Goal: Book appointment/travel/reservation

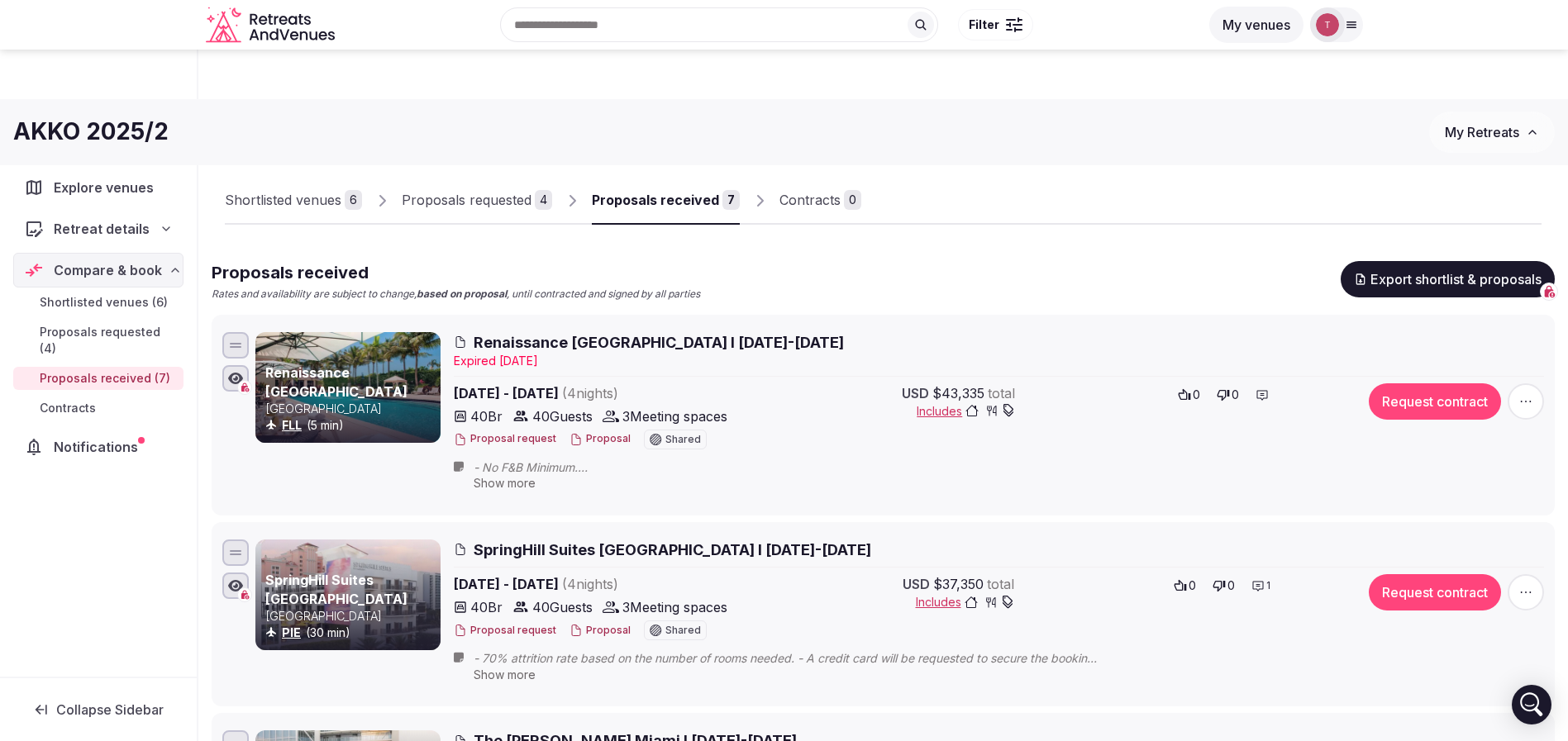
scroll to position [180, 0]
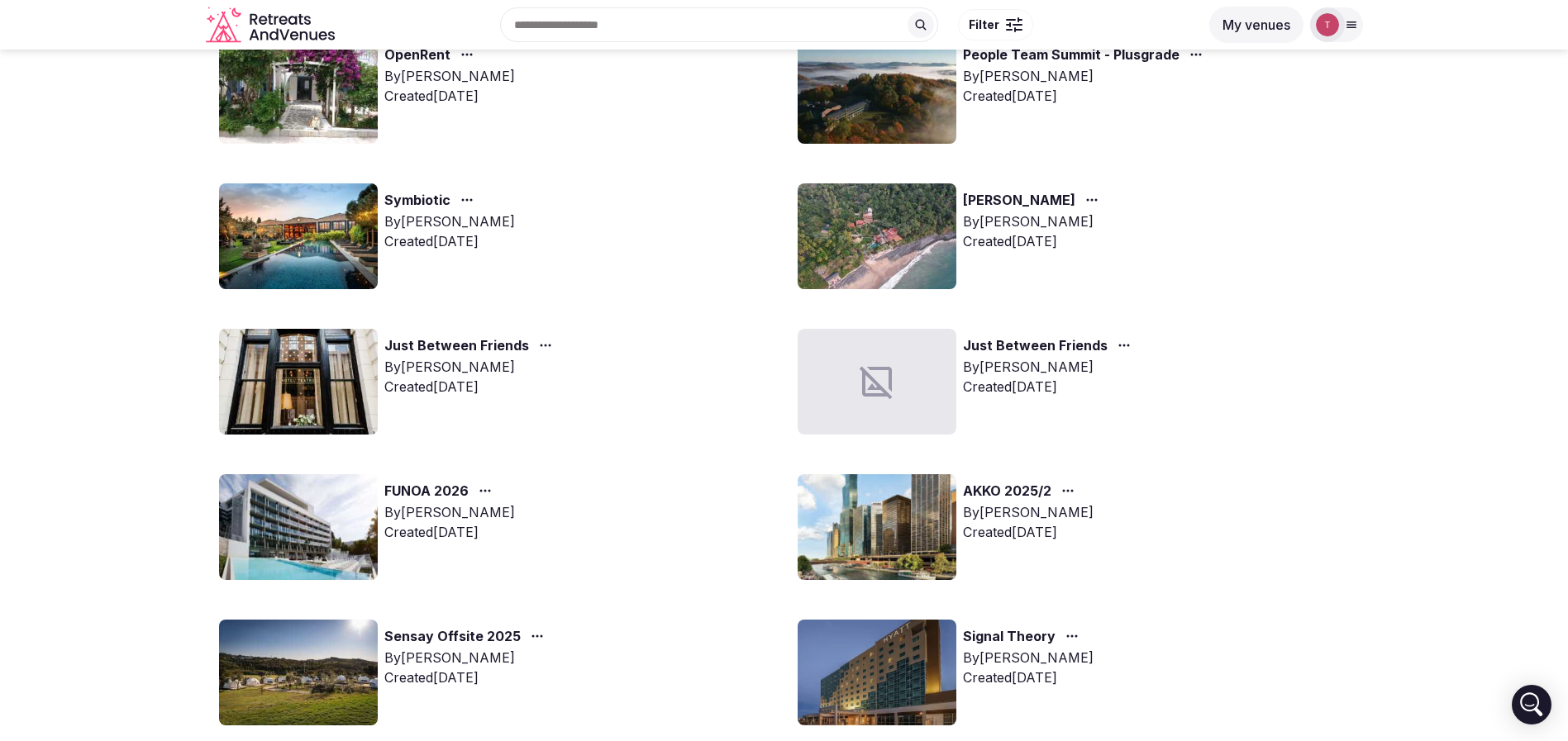
scroll to position [372, 0]
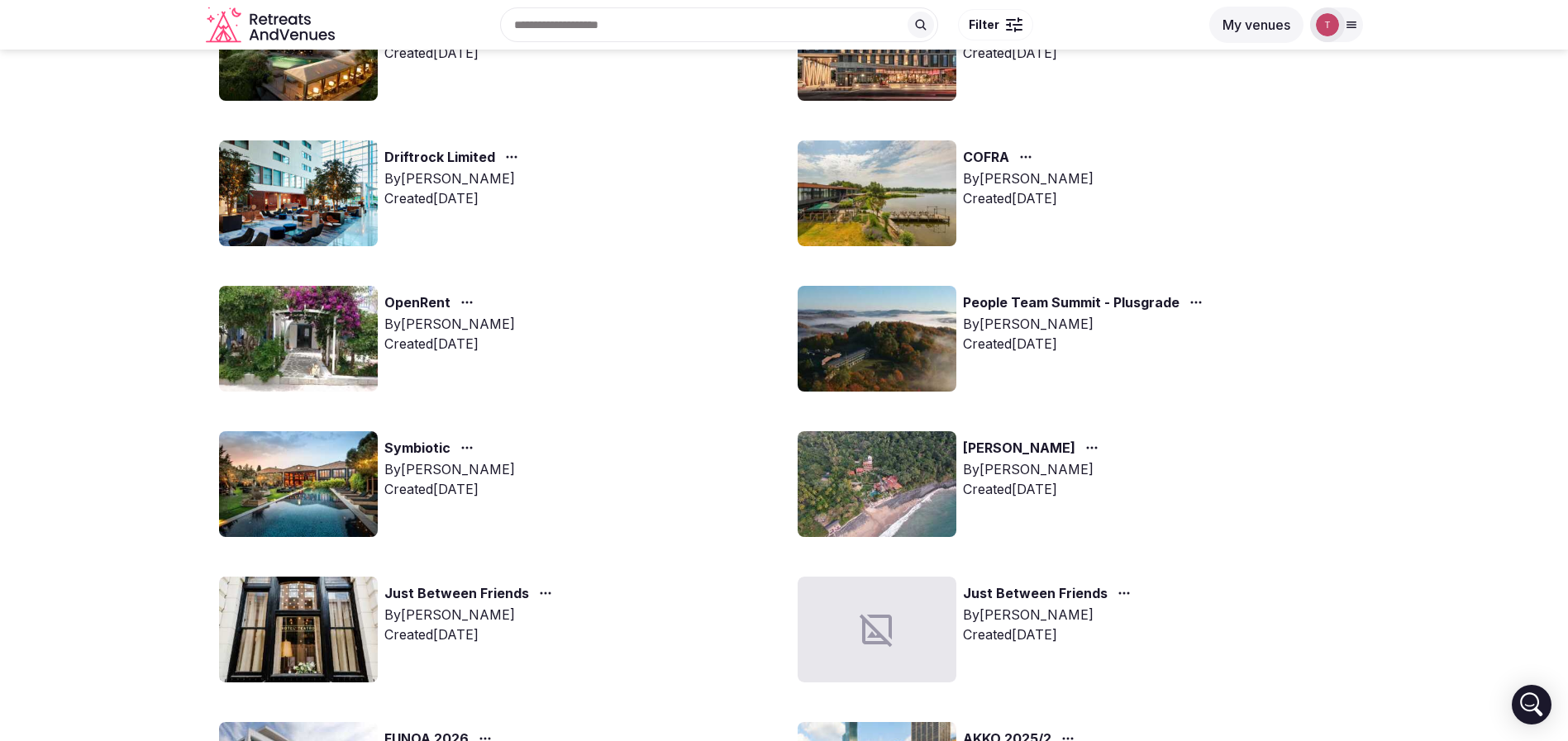
click at [359, 505] on img at bounding box center [298, 484] width 159 height 105
click at [349, 490] on img at bounding box center [298, 484] width 159 height 105
click at [311, 490] on img at bounding box center [298, 484] width 159 height 105
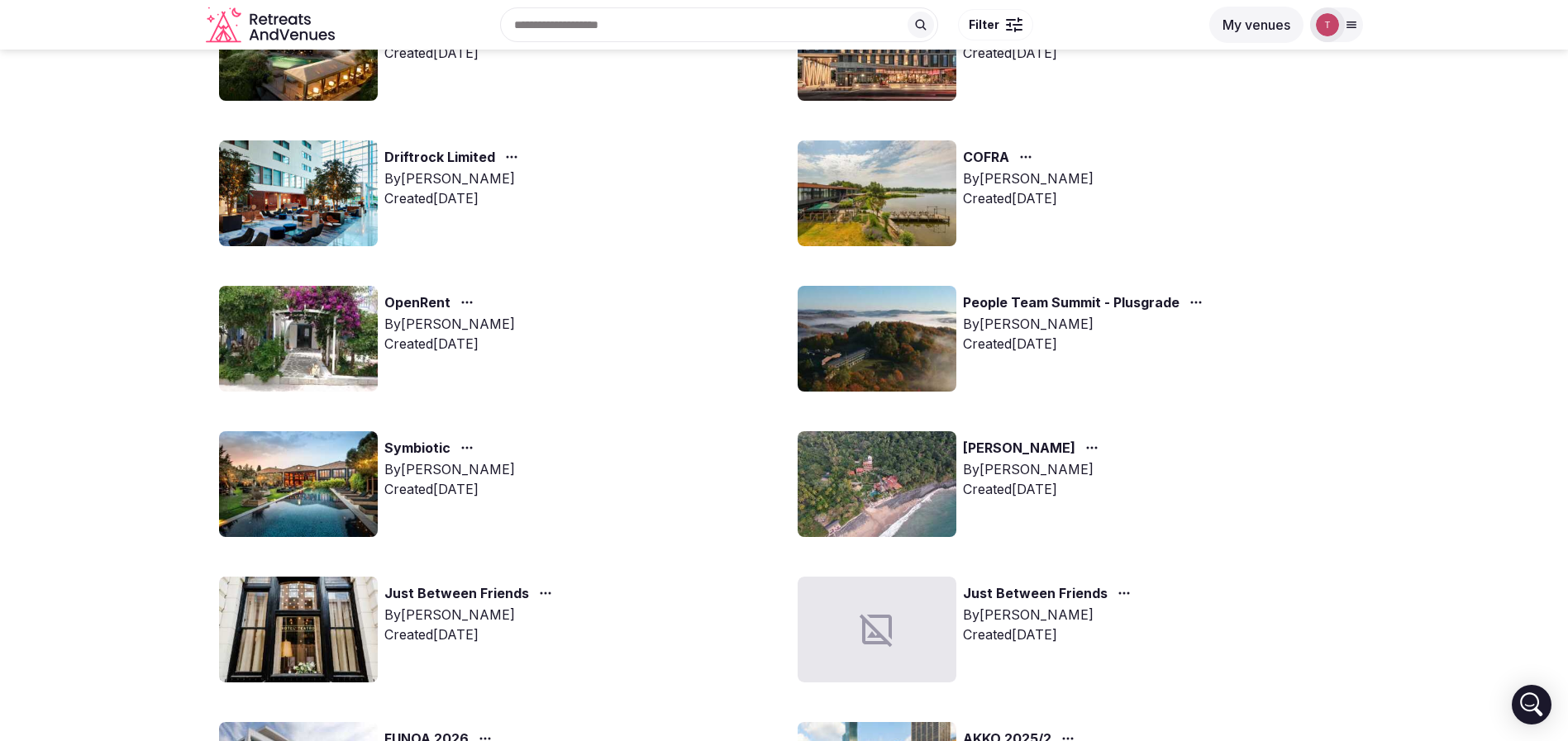
scroll to position [56, 0]
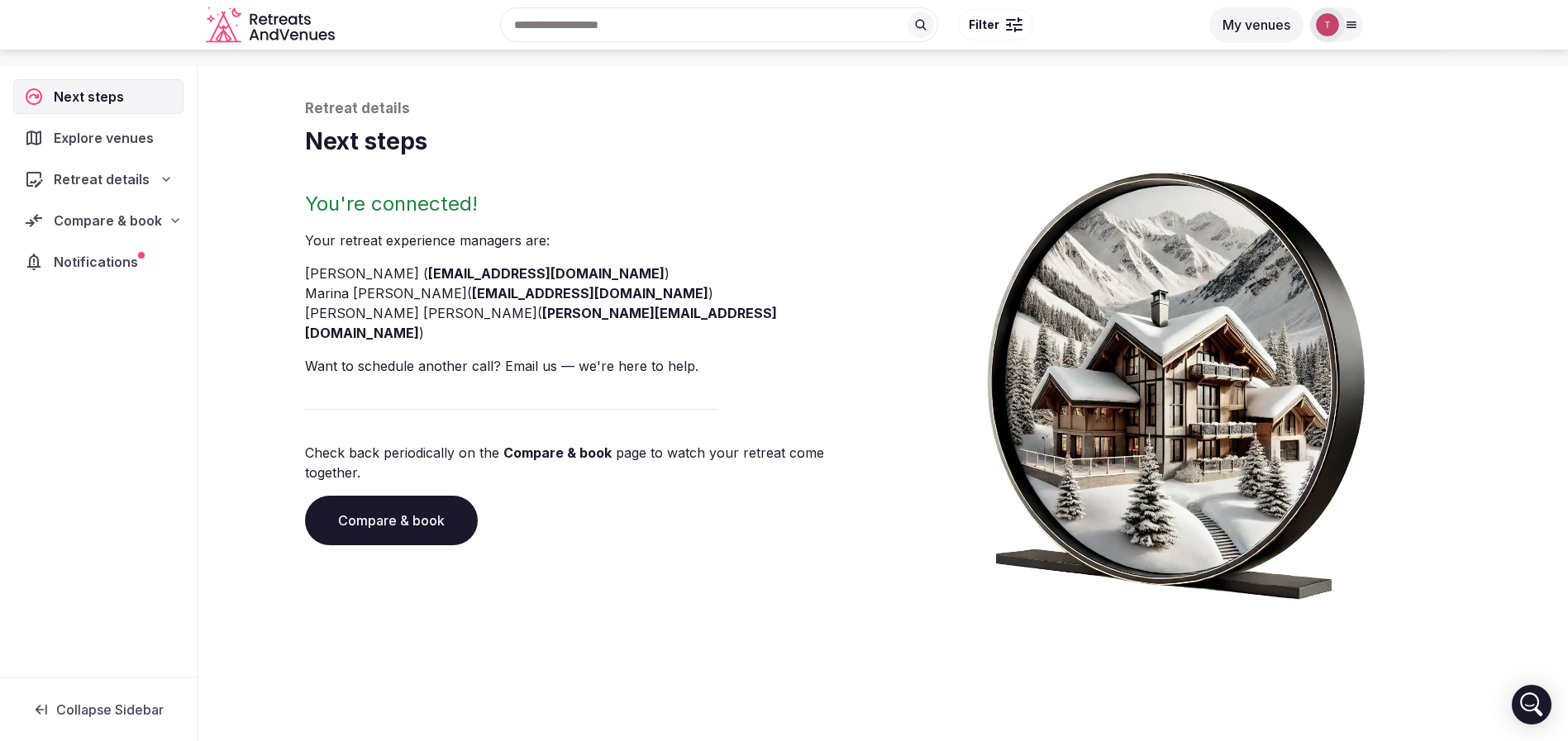
click at [374, 496] on link "Compare & book" at bounding box center [391, 521] width 173 height 50
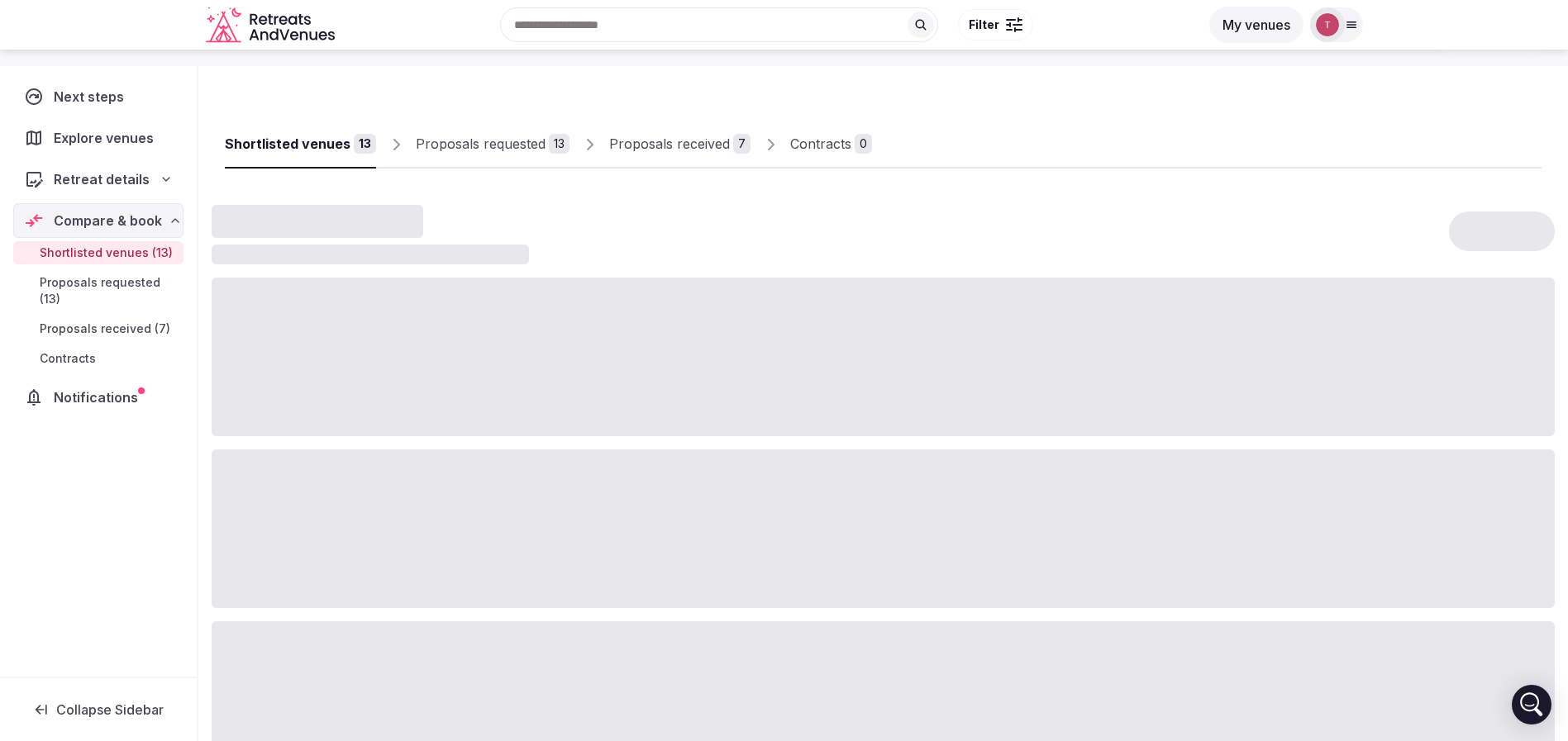
click at [672, 141] on div "Proposals received" at bounding box center [669, 144] width 120 height 20
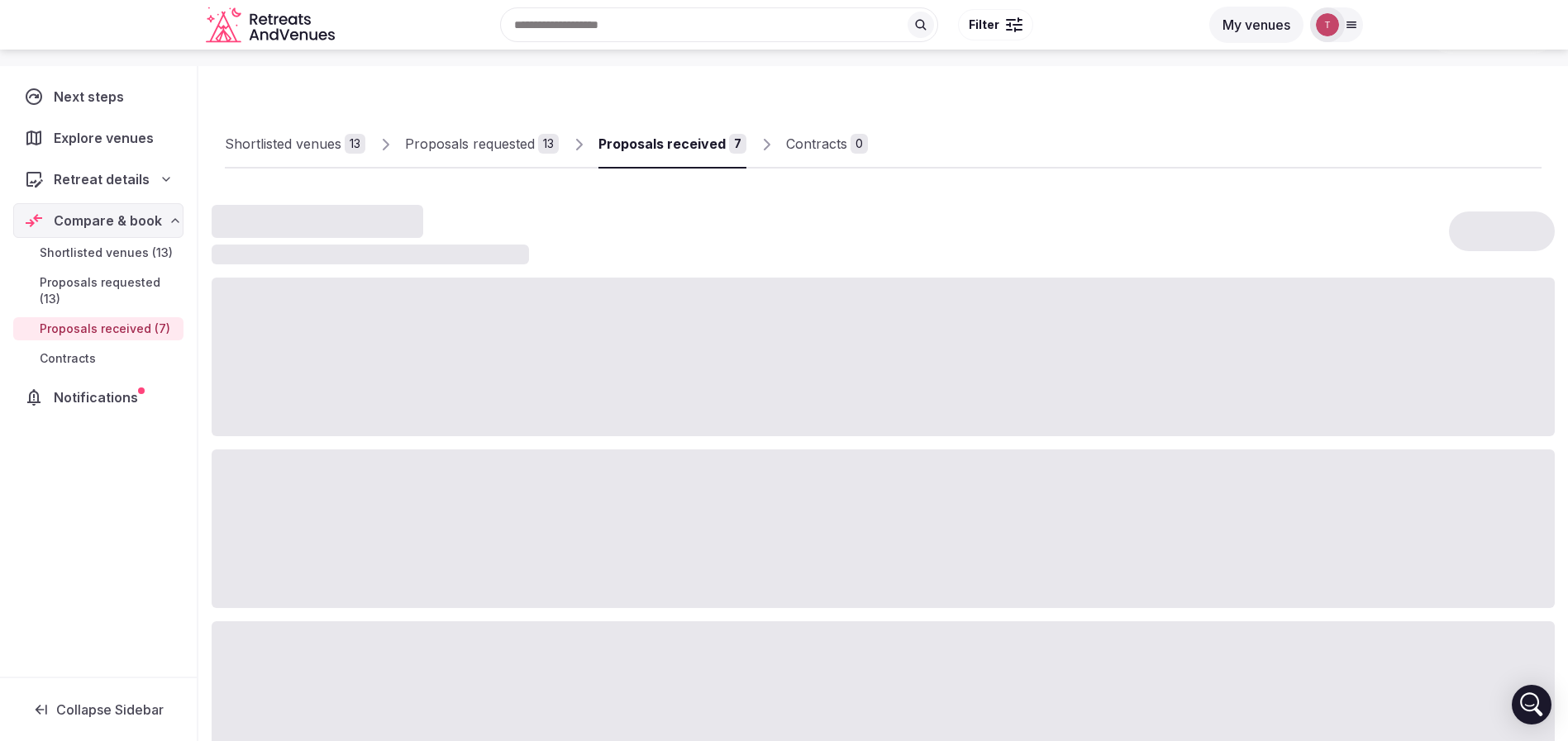
click at [667, 134] on div "Proposals received" at bounding box center [662, 144] width 127 height 20
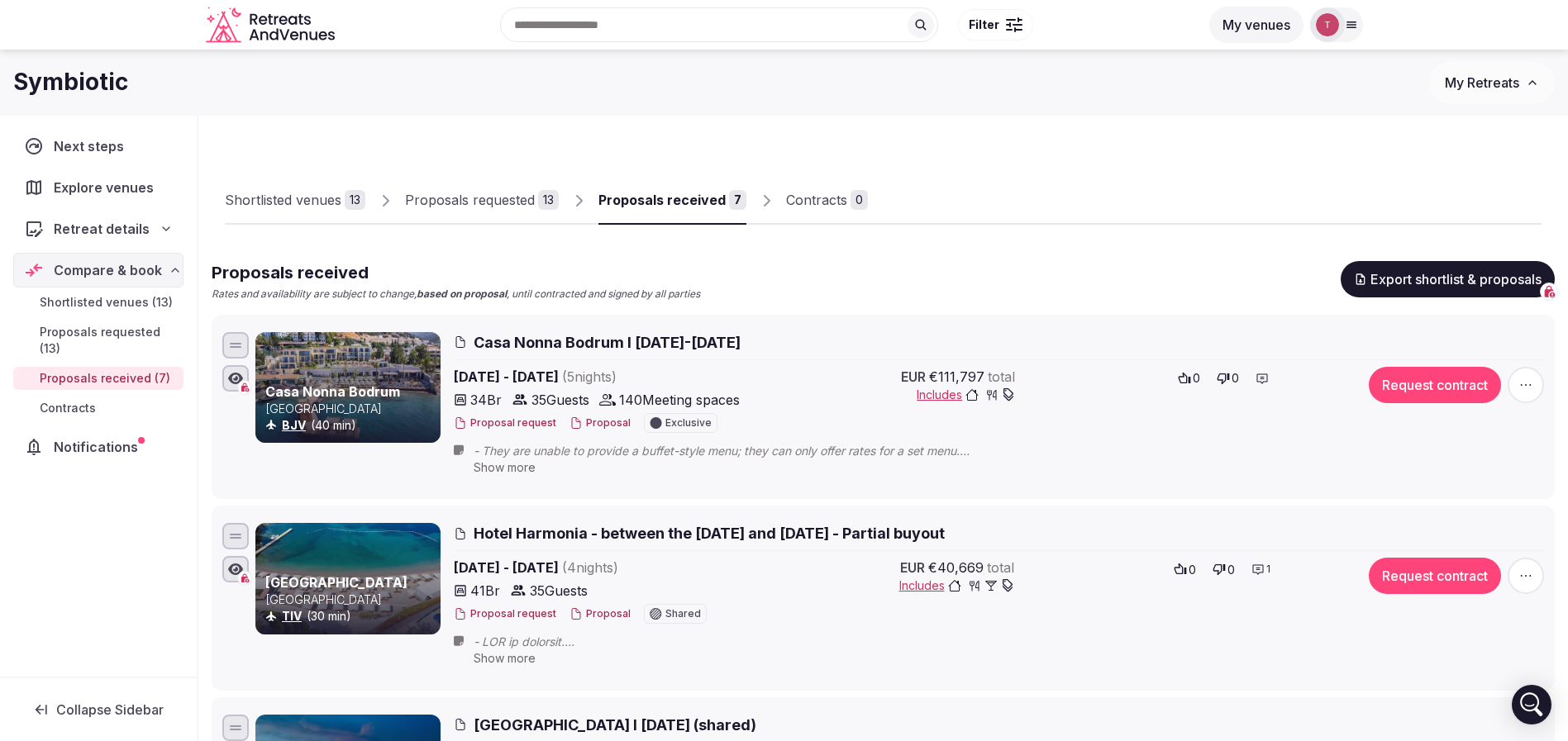
click at [1181, 188] on div "Shortlisted venues 13 Proposals requested 13 Proposals received 7 Contracts 0" at bounding box center [883, 187] width 1316 height 76
click at [659, 340] on span "Casa Nonna Bodrum l 6-11 April 2026" at bounding box center [608, 342] width 267 height 21
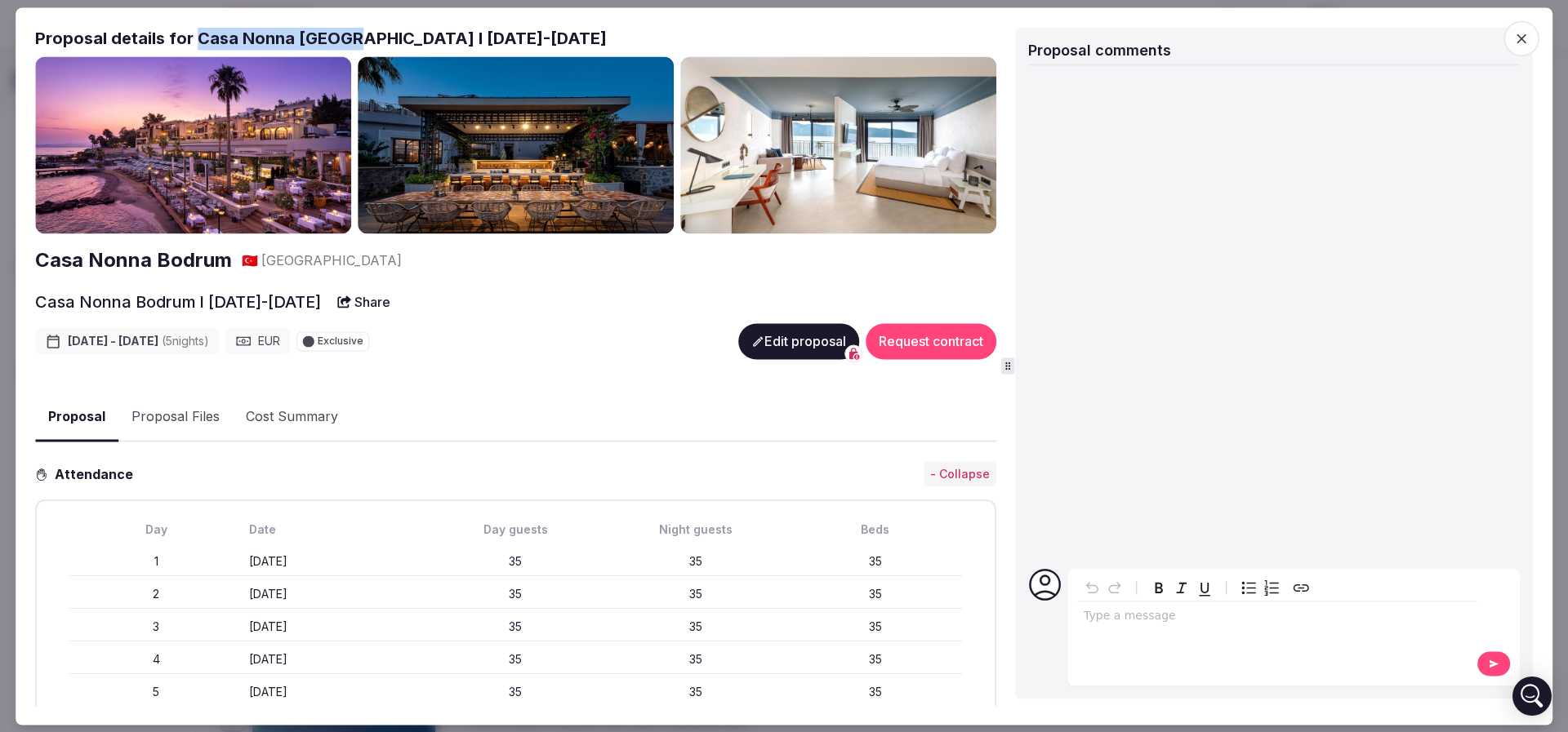
drag, startPoint x: 197, startPoint y: 33, endPoint x: 355, endPoint y: 37, distance: 158.1
click at [355, 37] on h2 "Proposal details for Casa Nonna Bodrum l 6-11 April 2026" at bounding box center [516, 39] width 961 height 23
click at [1531, 43] on span "button" at bounding box center [1521, 39] width 36 height 36
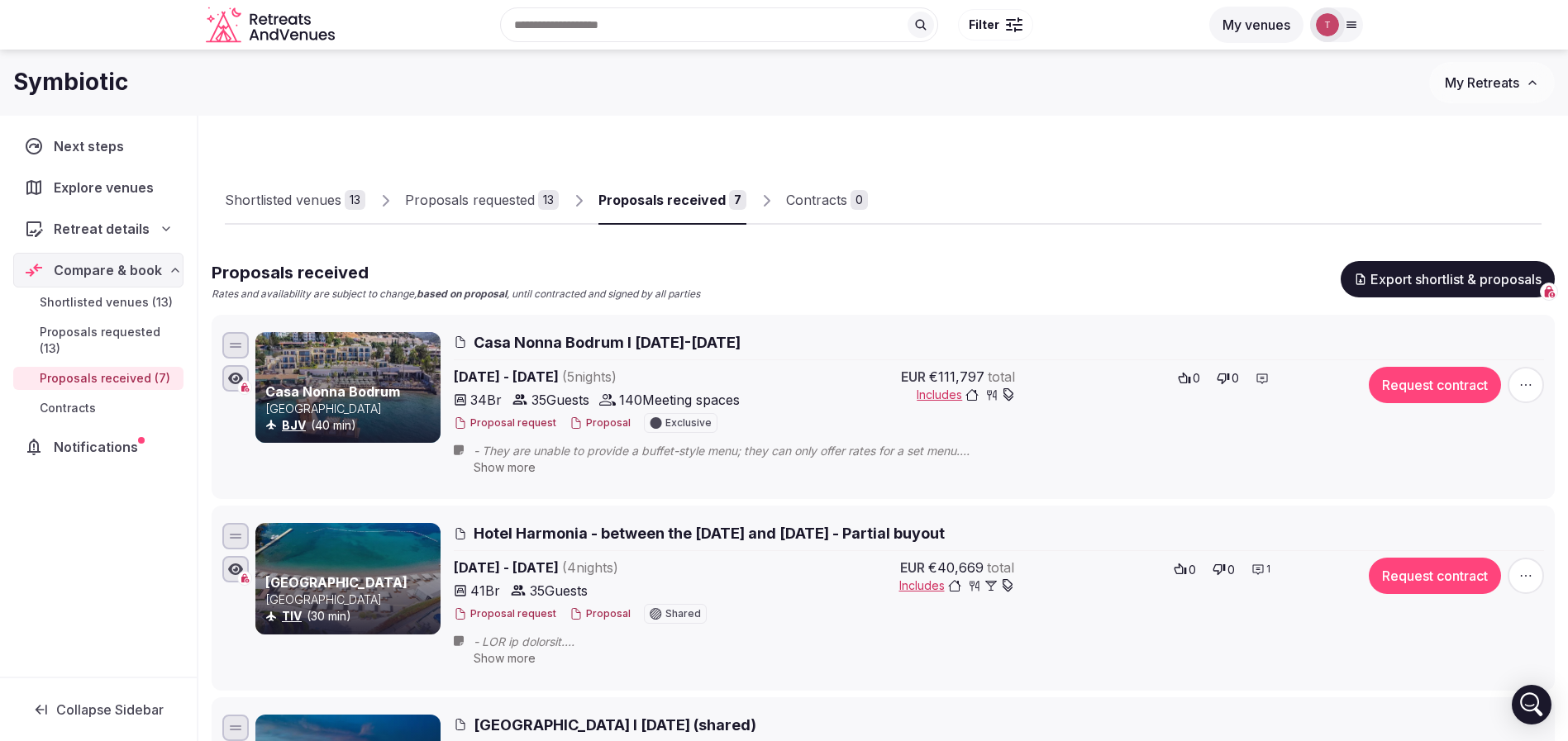
click at [328, 193] on div "Shortlisted venues" at bounding box center [283, 200] width 116 height 20
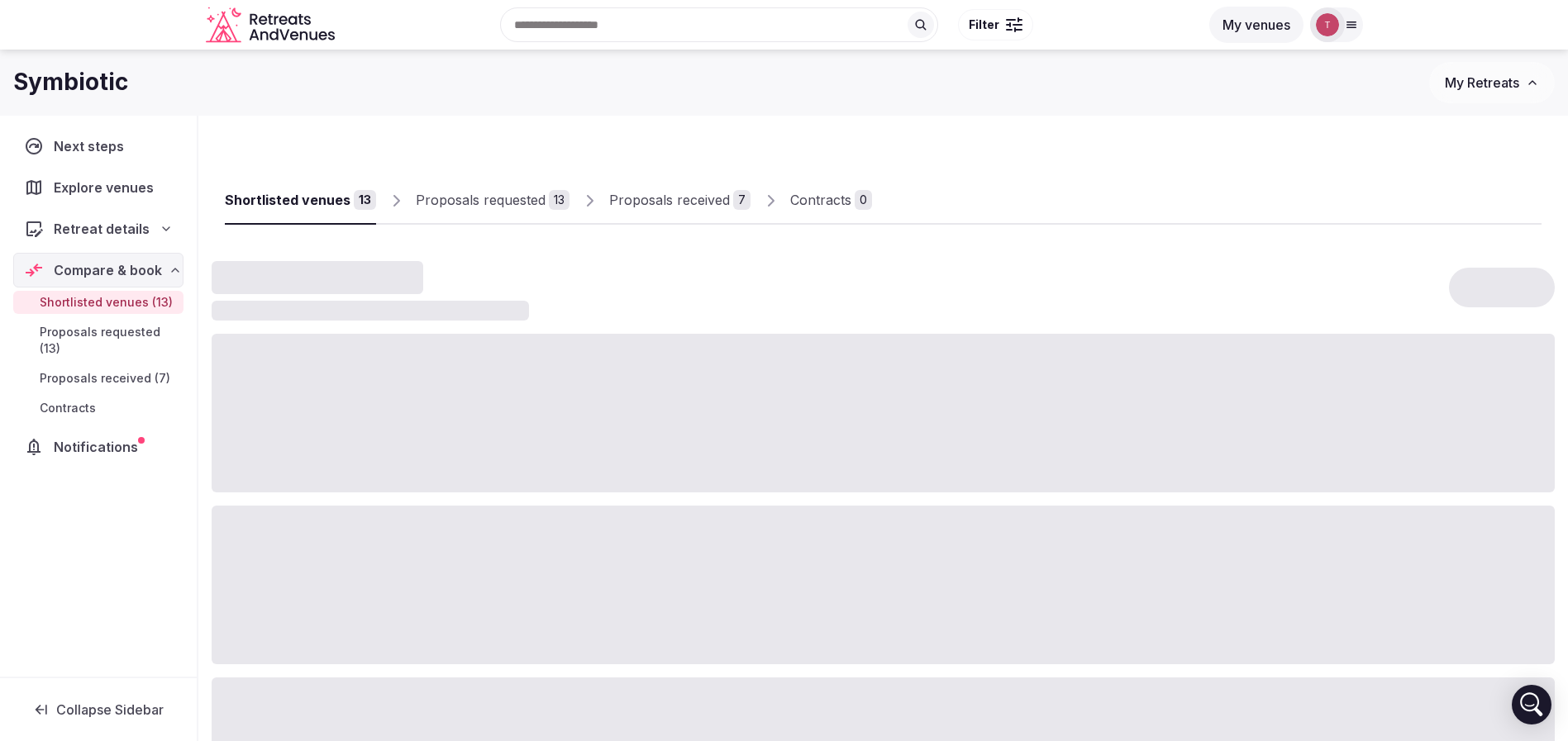
click at [278, 202] on div "Shortlisted venues" at bounding box center [287, 200] width 125 height 20
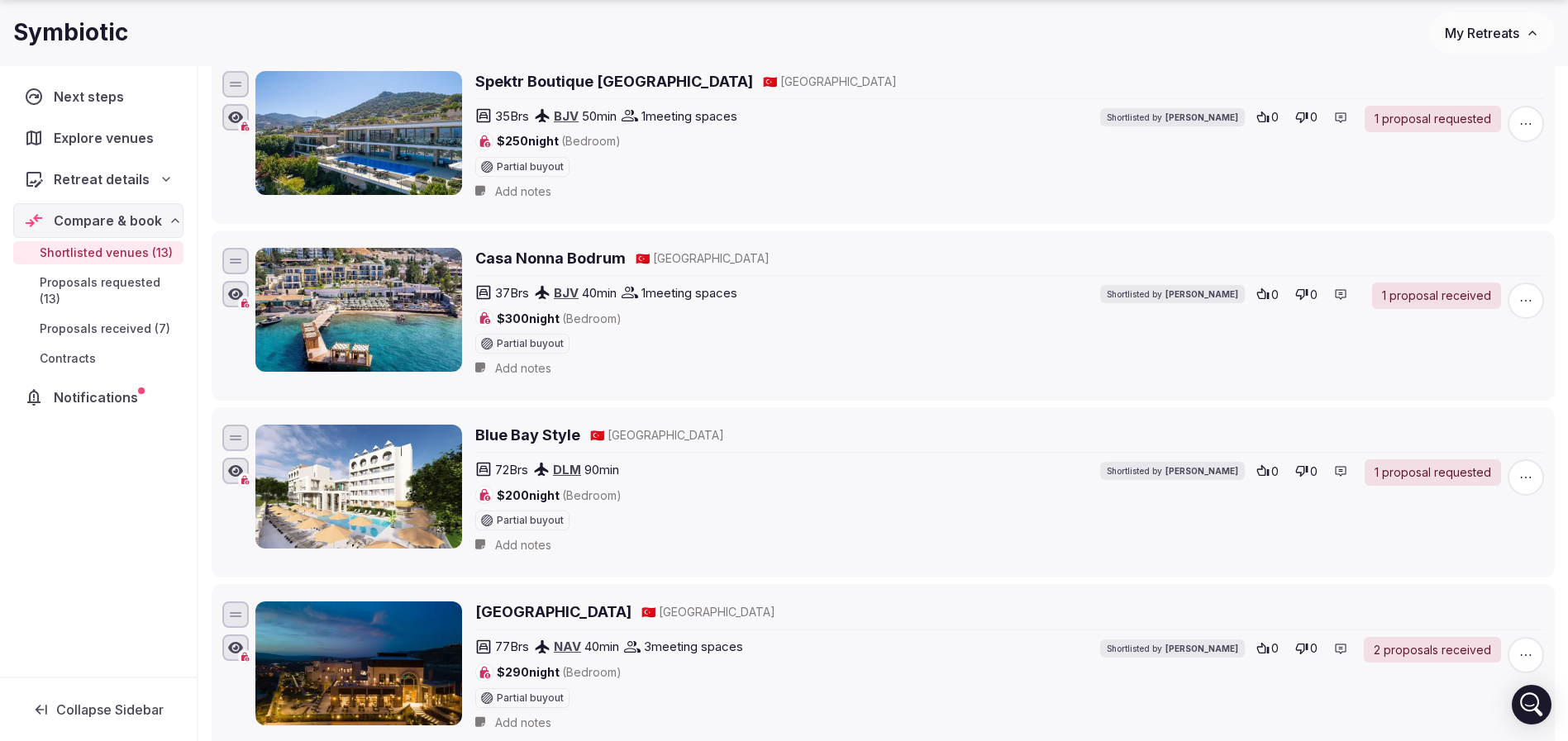
scroll to position [1363, 0]
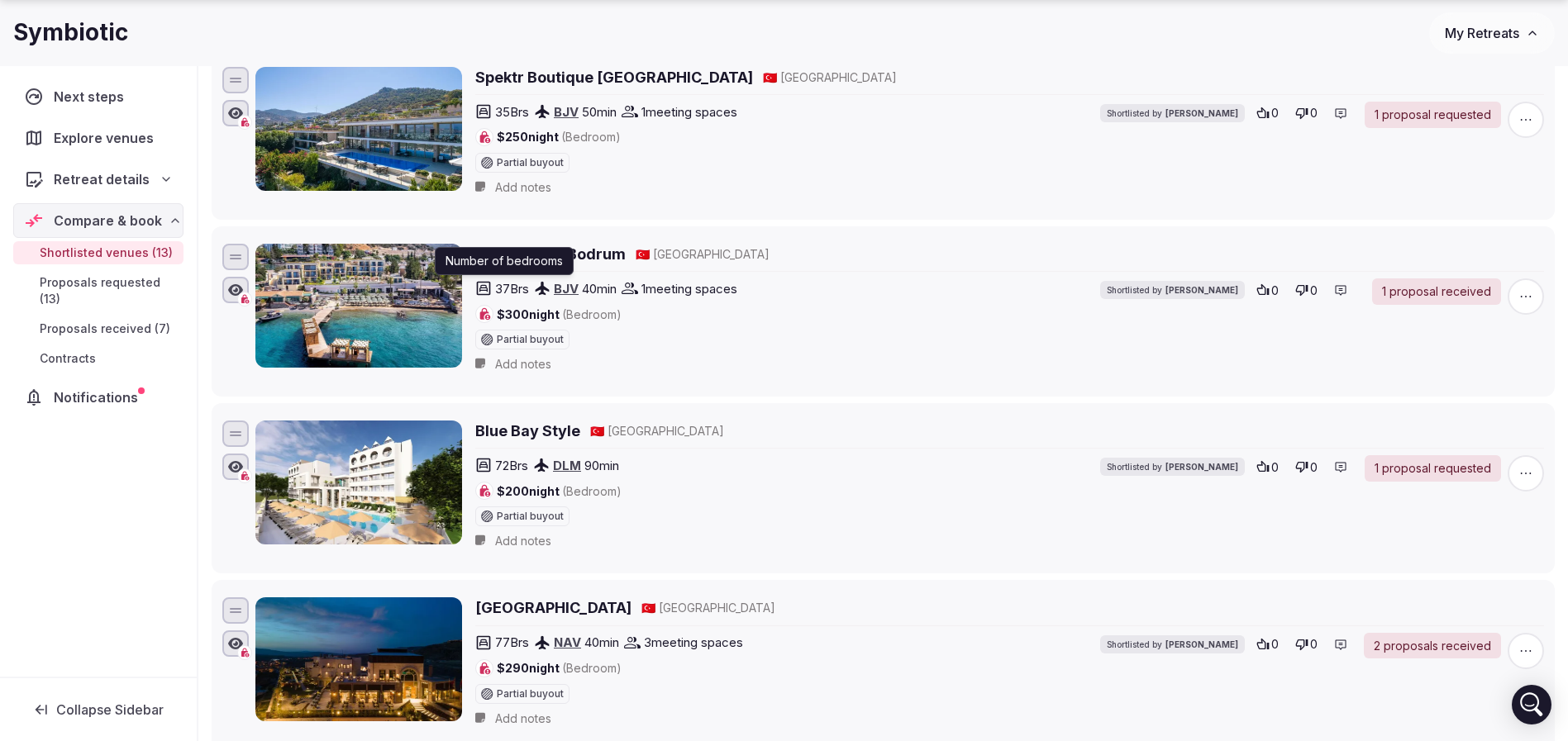
click at [501, 287] on span "37 Brs" at bounding box center [512, 289] width 34 height 17
click at [500, 291] on span "37 Brs" at bounding box center [512, 289] width 34 height 17
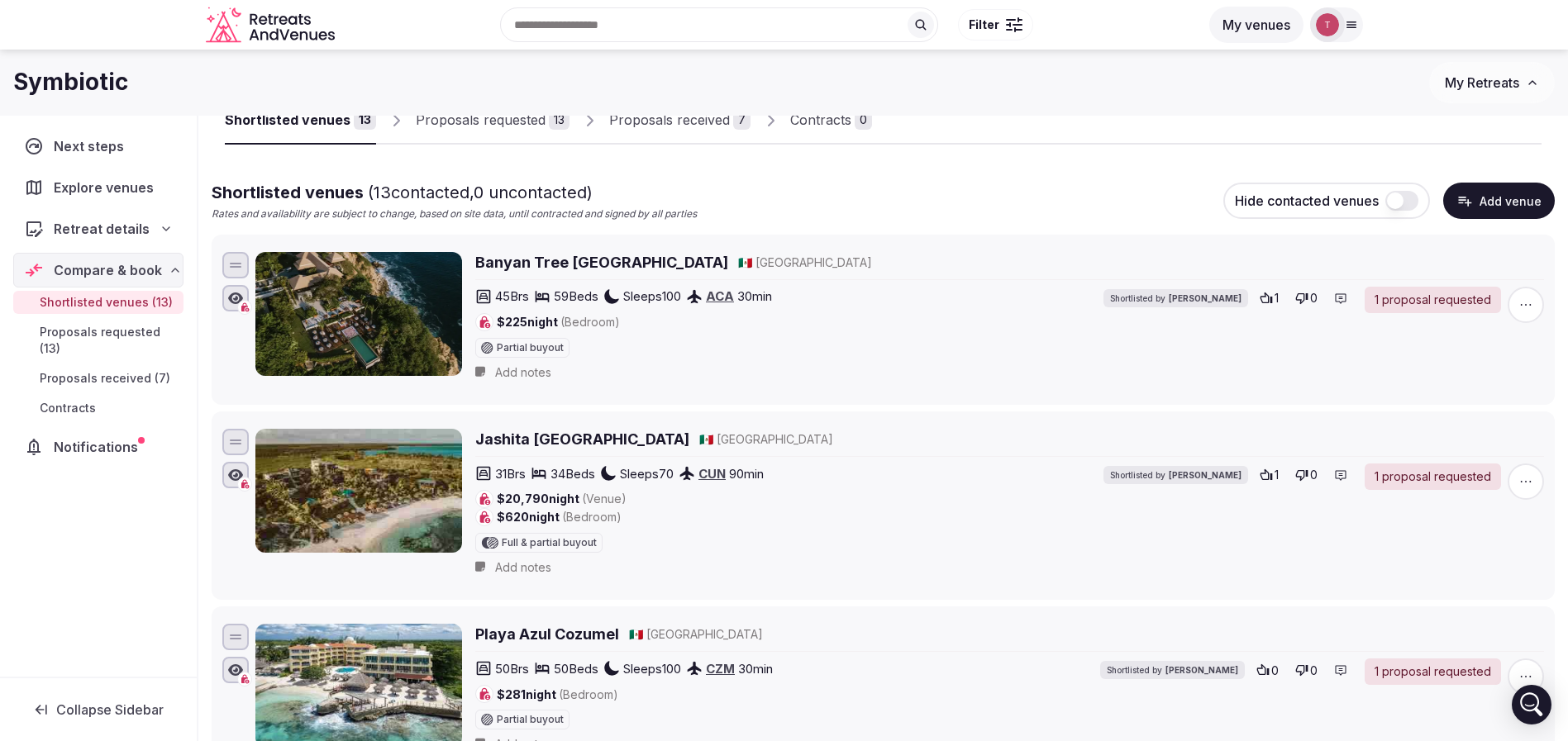
scroll to position [0, 0]
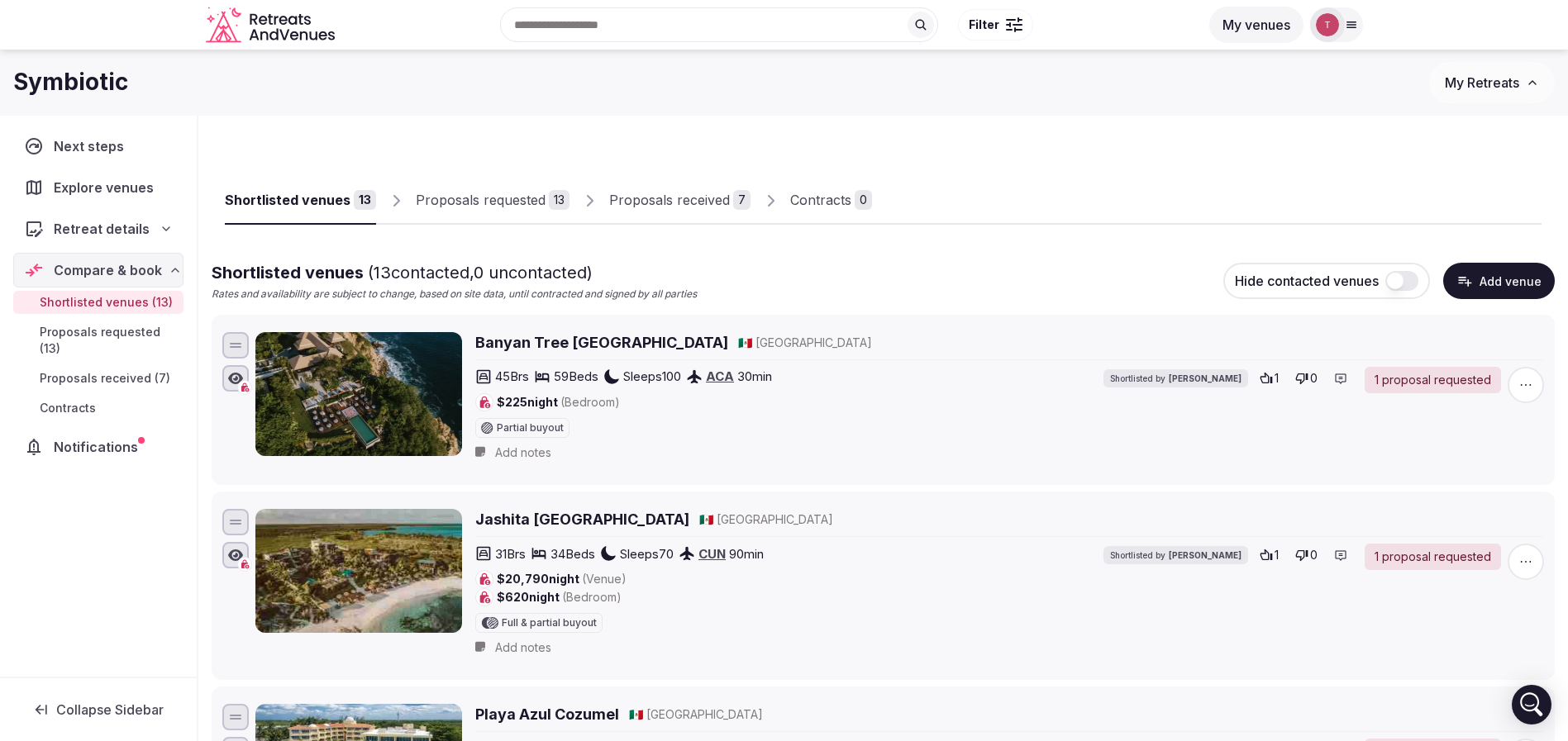
click at [724, 183] on link "Proposals received 7" at bounding box center [680, 201] width 141 height 48
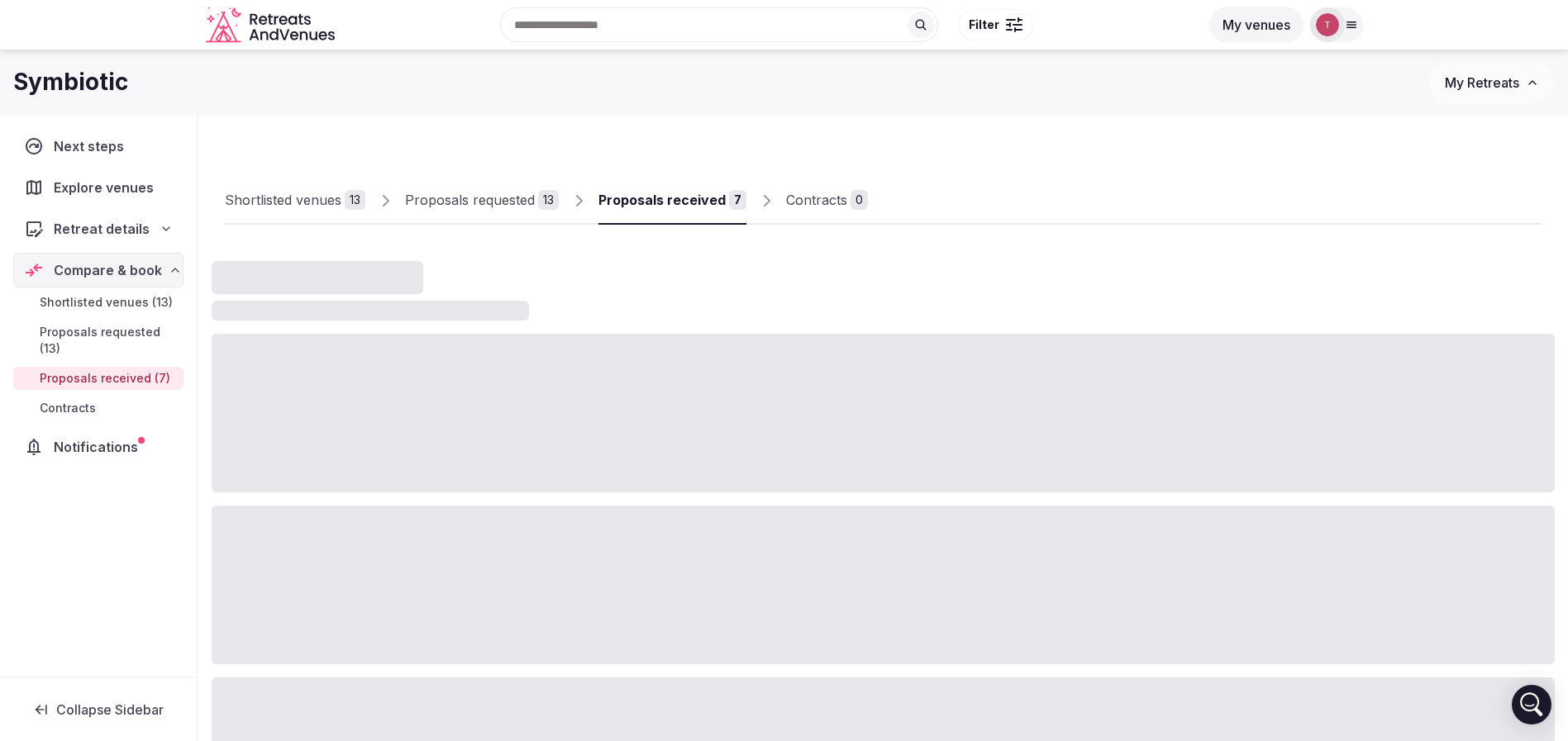
click at [717, 197] on div "Proposals received" at bounding box center [662, 200] width 127 height 20
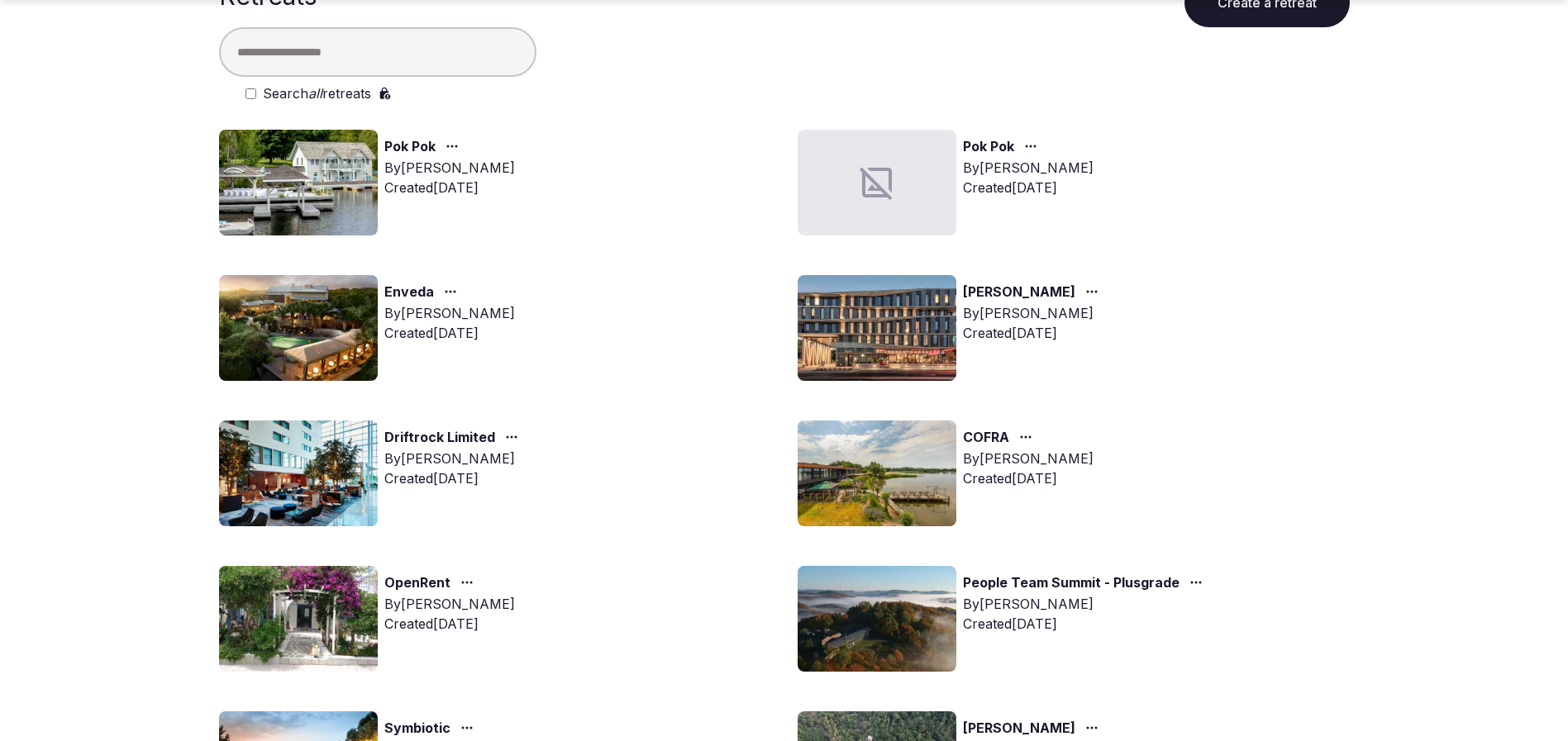
scroll to position [124, 0]
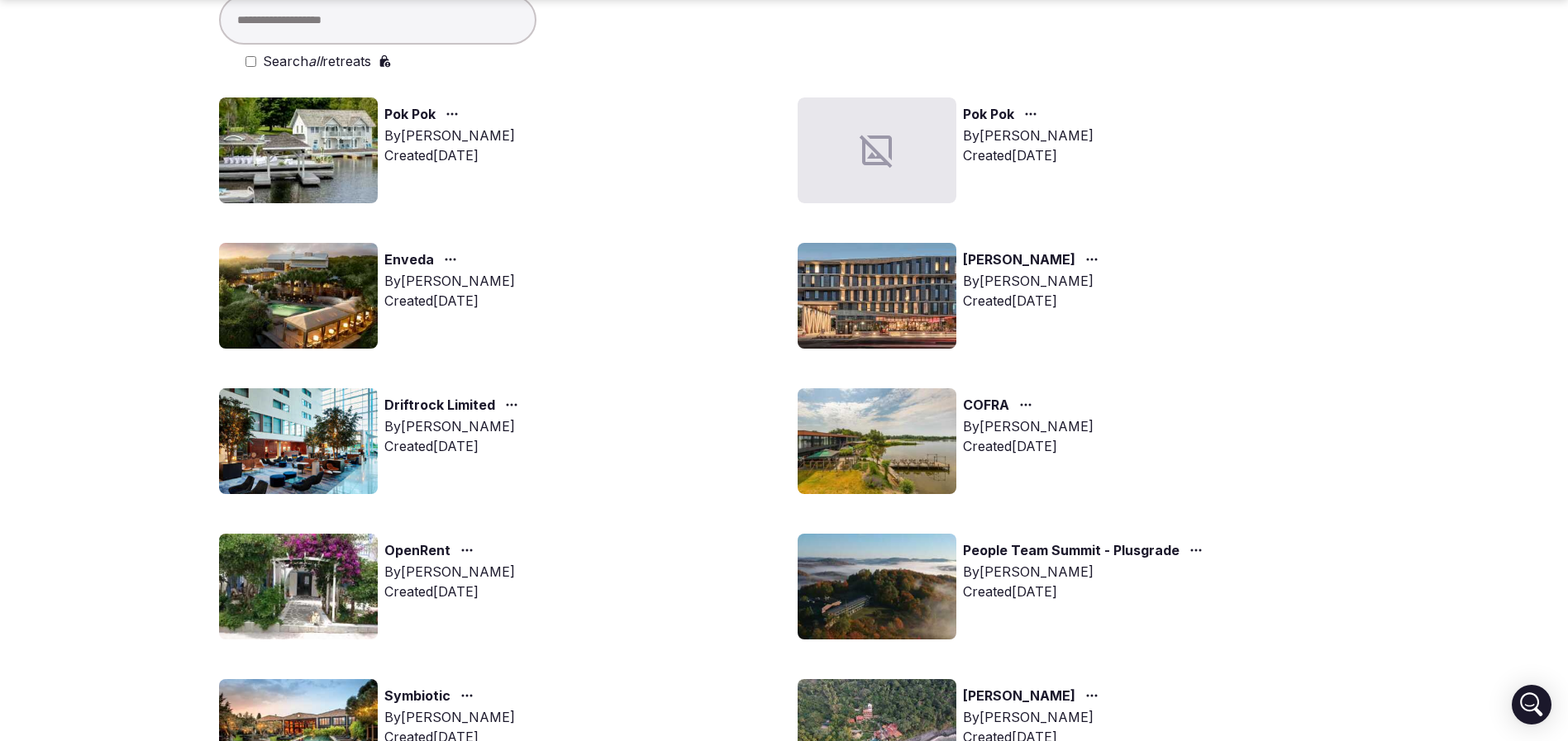
click at [283, 600] on img at bounding box center [298, 586] width 159 height 105
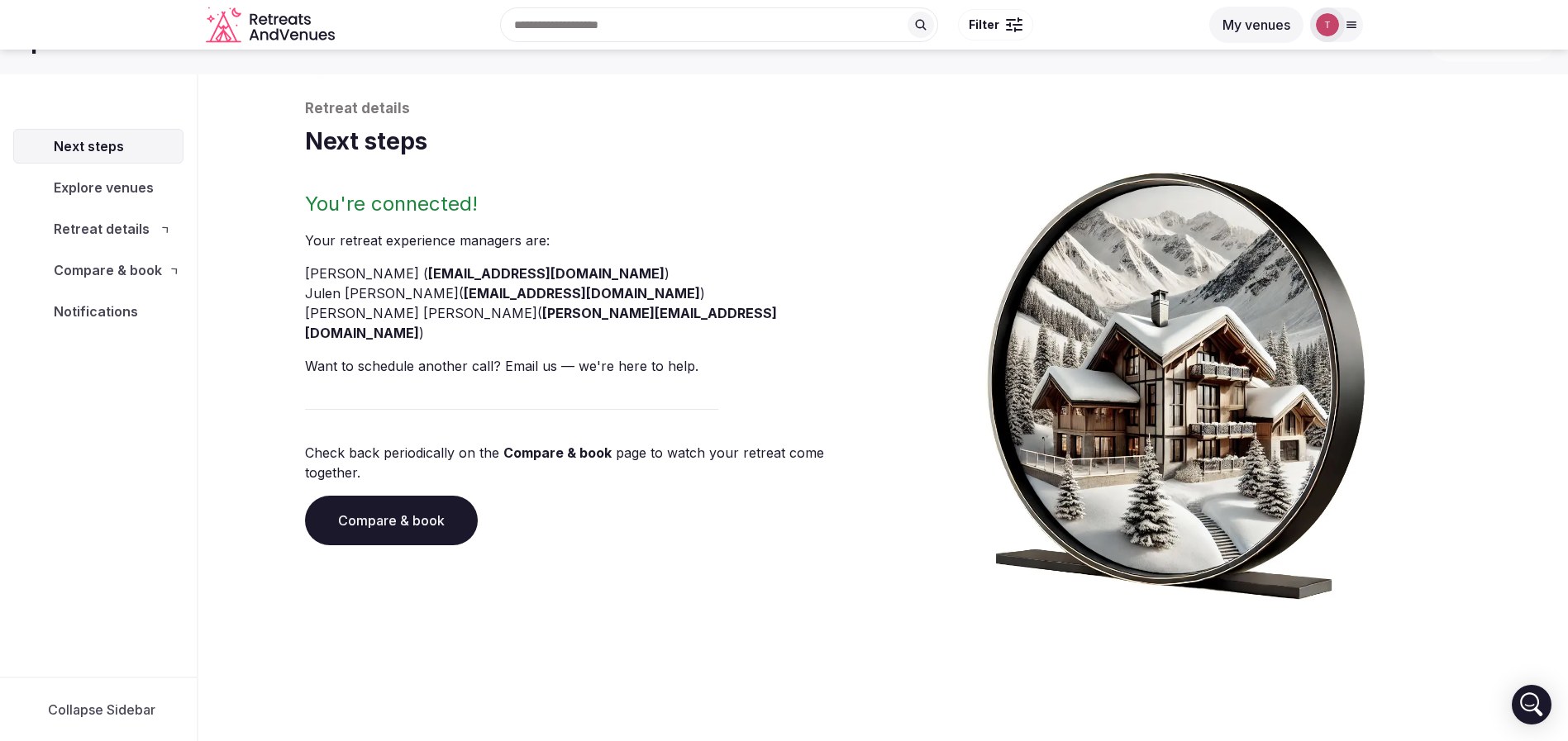
scroll to position [56, 0]
click at [315, 585] on div "You're connected! Your retreat experience manager s are : Thiago Martins ( thia…" at bounding box center [590, 395] width 572 height 409
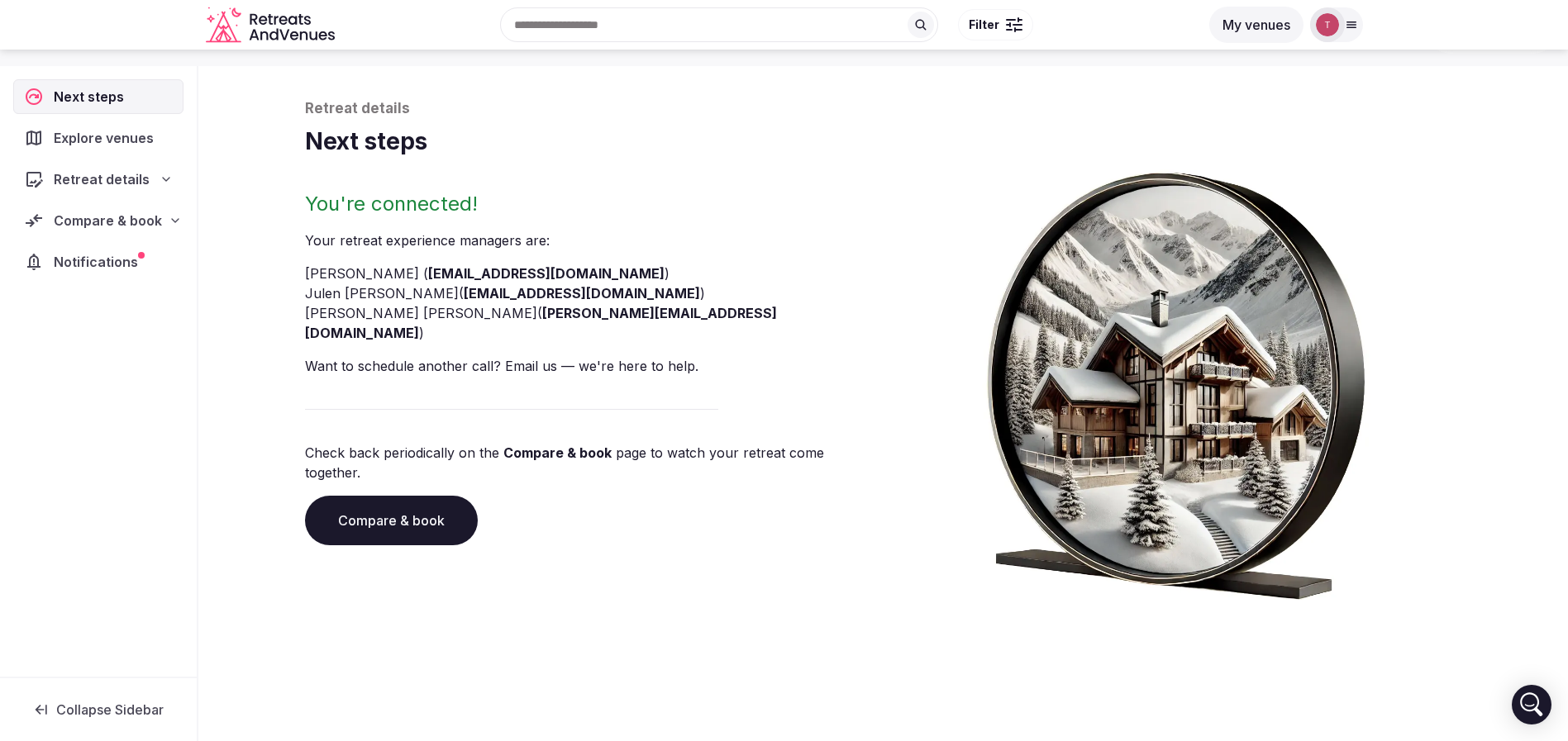
click at [419, 496] on link "Compare & book" at bounding box center [391, 521] width 173 height 50
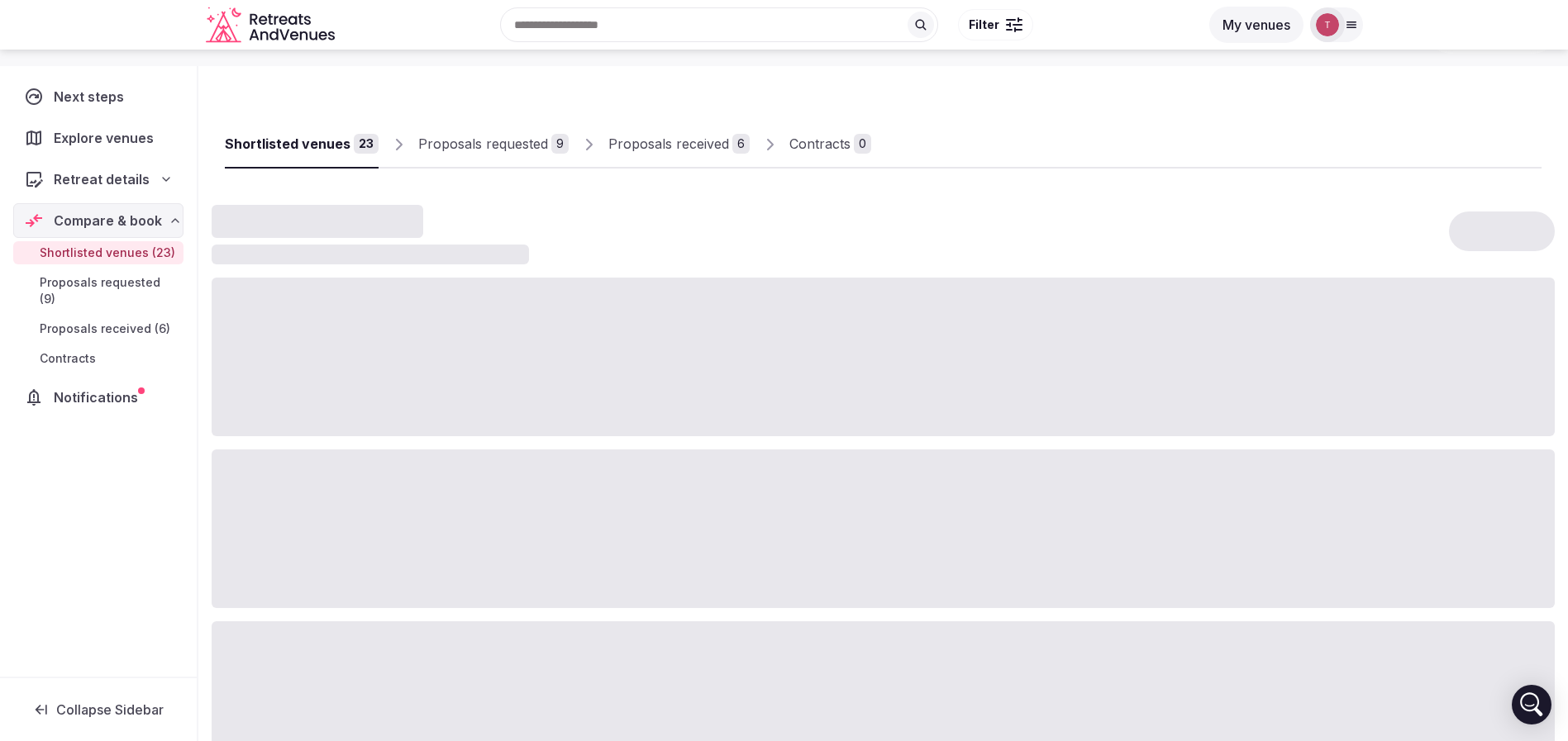
click at [689, 140] on div "Proposals received" at bounding box center [668, 144] width 120 height 20
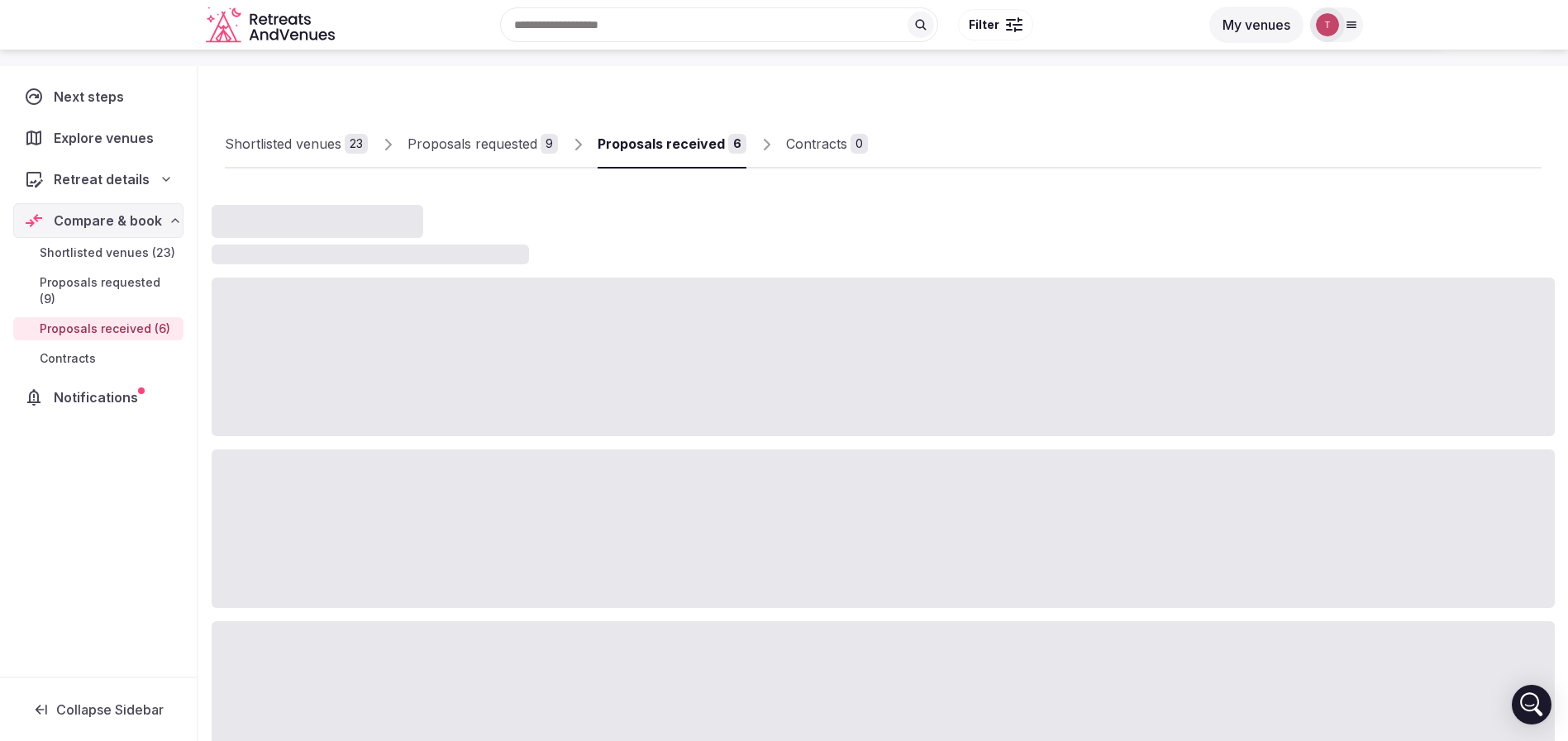
click at [689, 140] on div "Proposals received" at bounding box center [661, 144] width 127 height 20
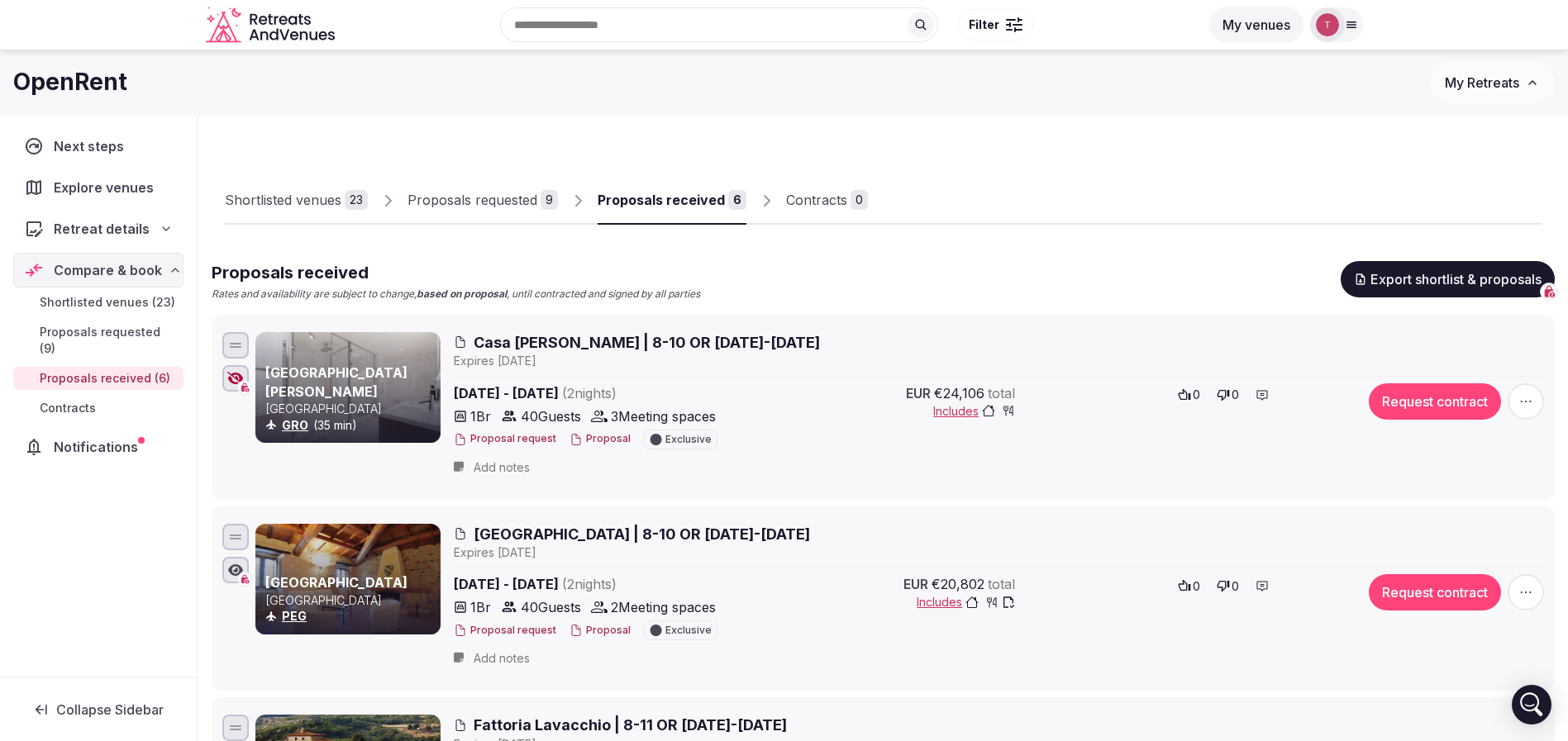
click at [512, 186] on link "Proposals requested 9" at bounding box center [482, 201] width 150 height 48
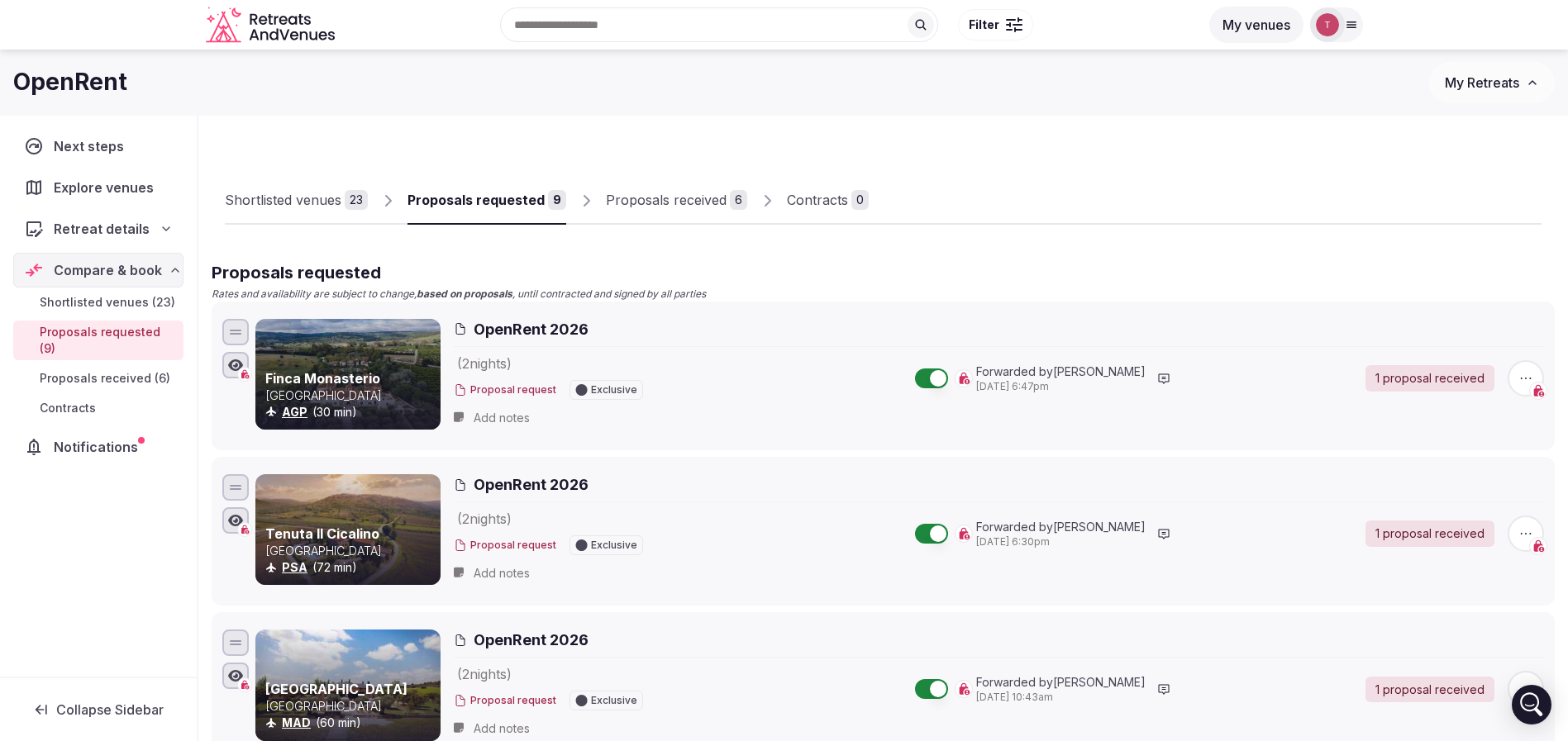
click at [637, 198] on div "Proposals received" at bounding box center [666, 200] width 120 height 20
